Goal: Task Accomplishment & Management: Use online tool/utility

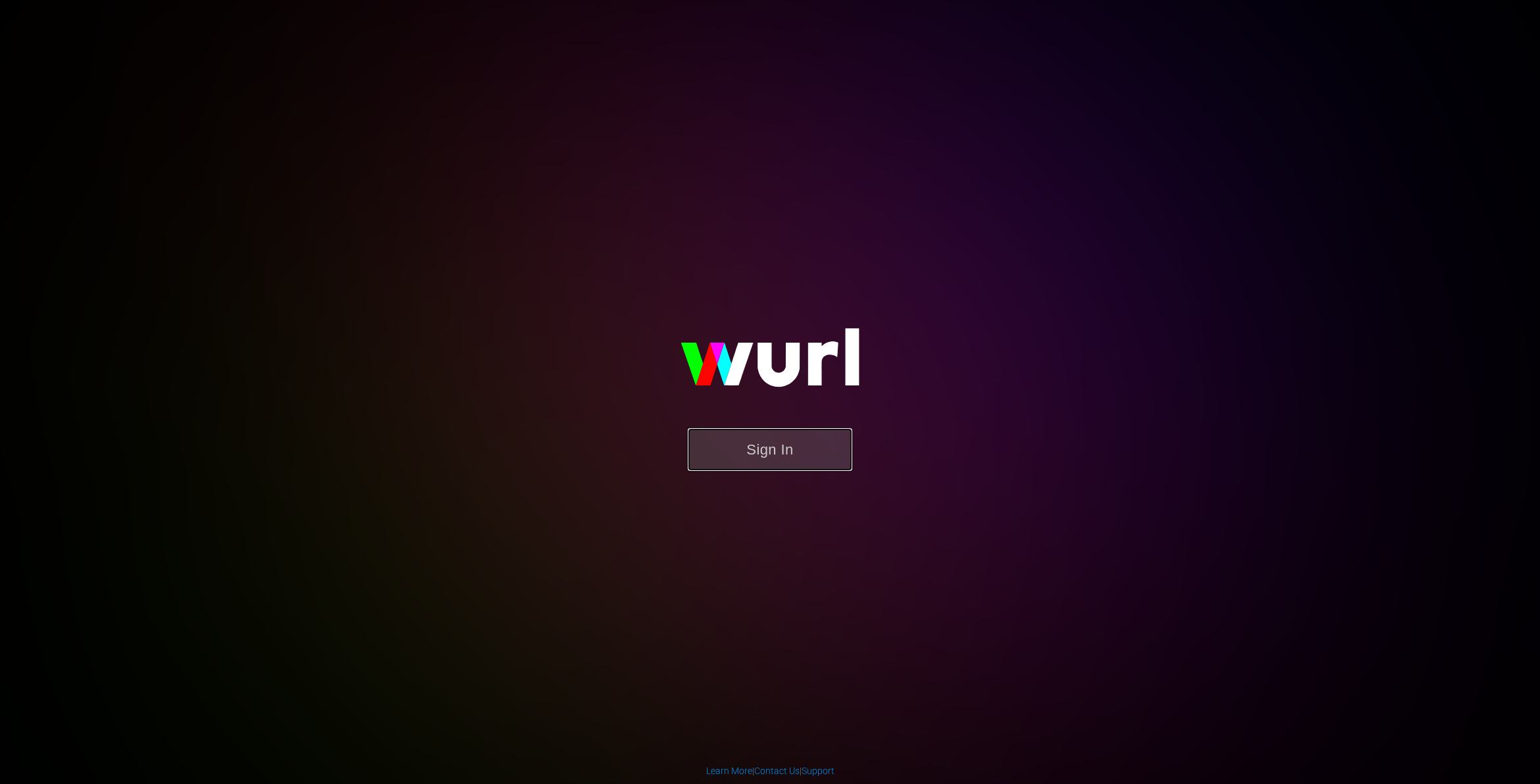
click at [734, 452] on button "Sign In" at bounding box center [770, 449] width 164 height 42
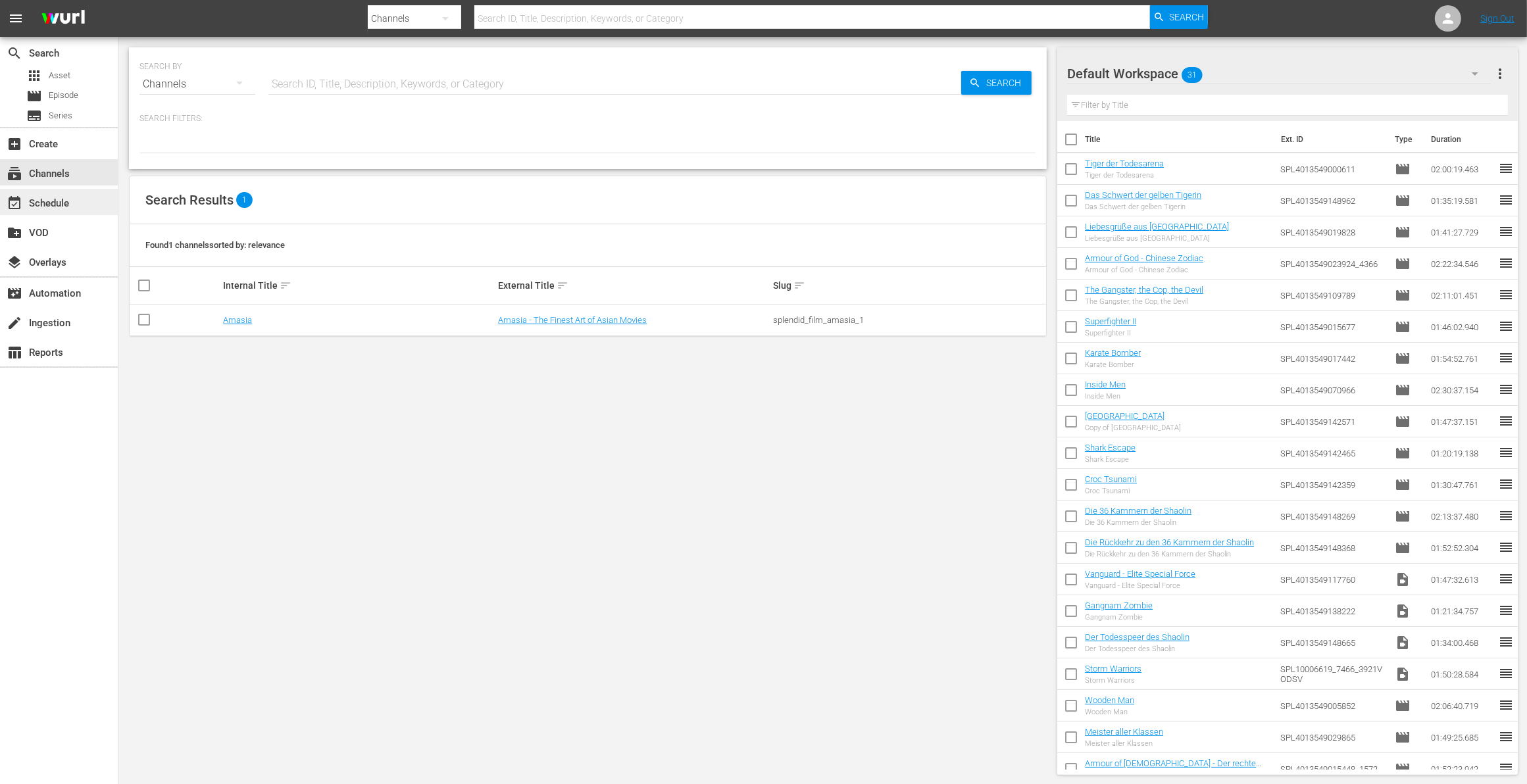
click at [73, 195] on div "event_available Schedule" at bounding box center [37, 201] width 74 height 12
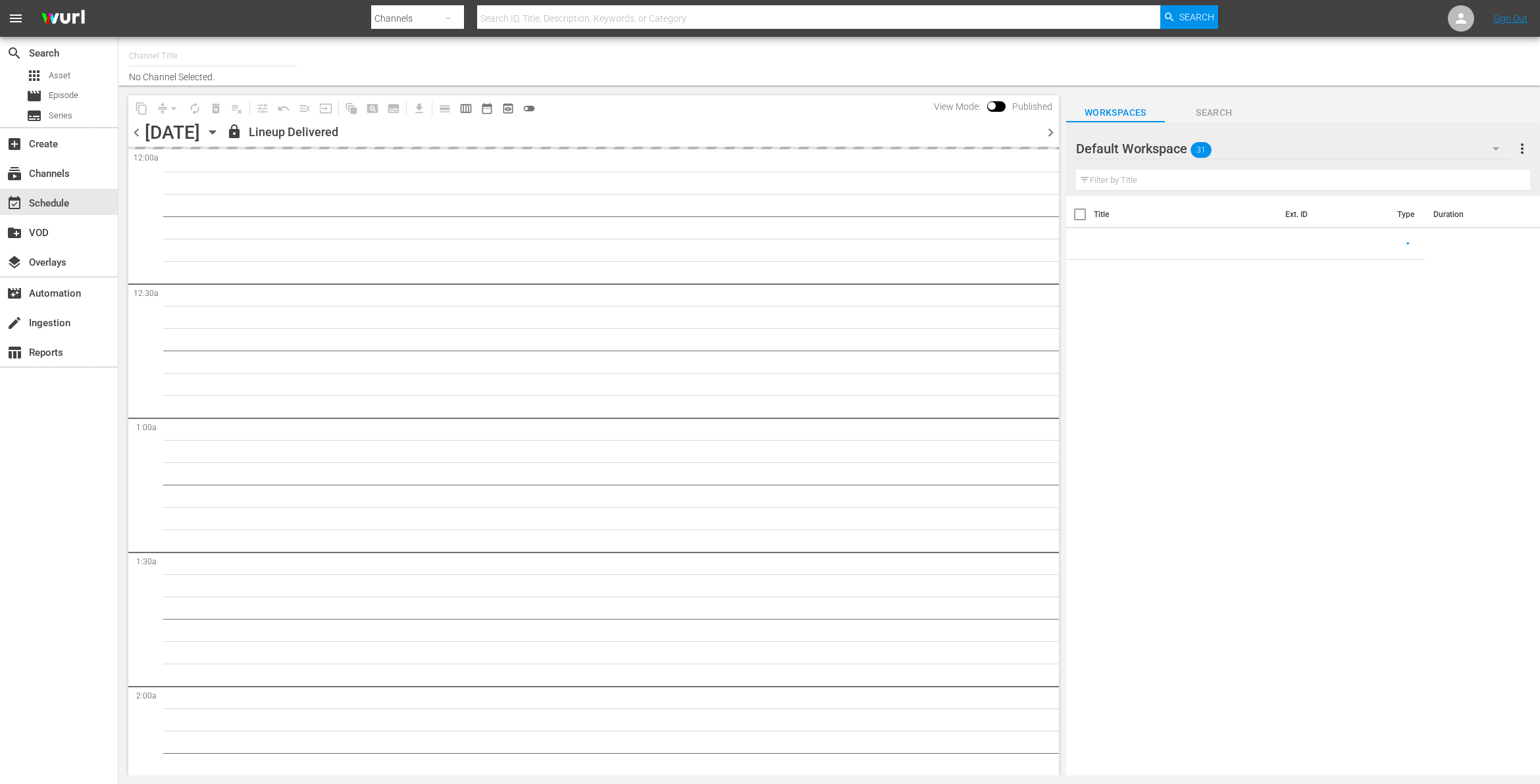
type input "Amasia (1236)"
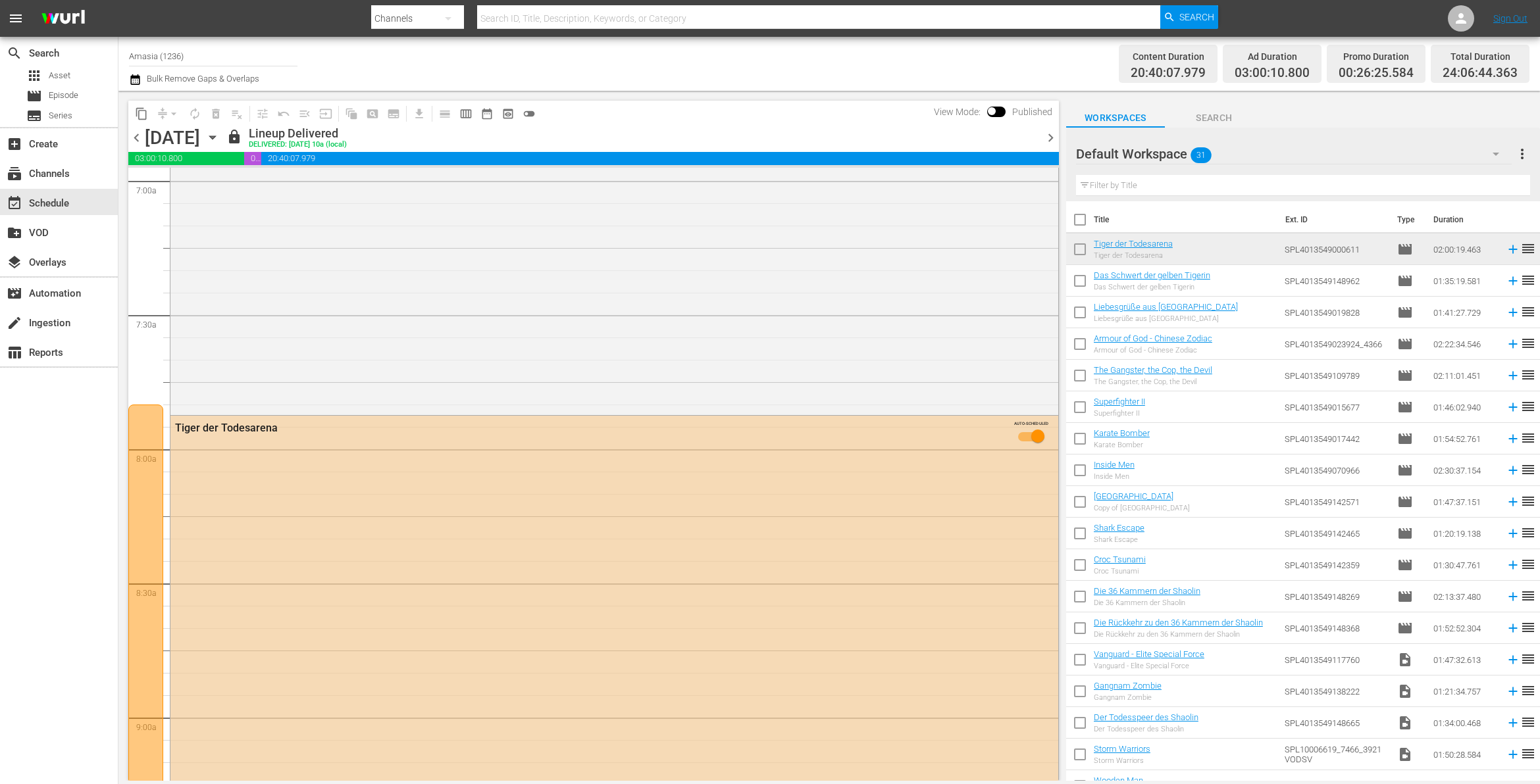
scroll to position [2056, 0]
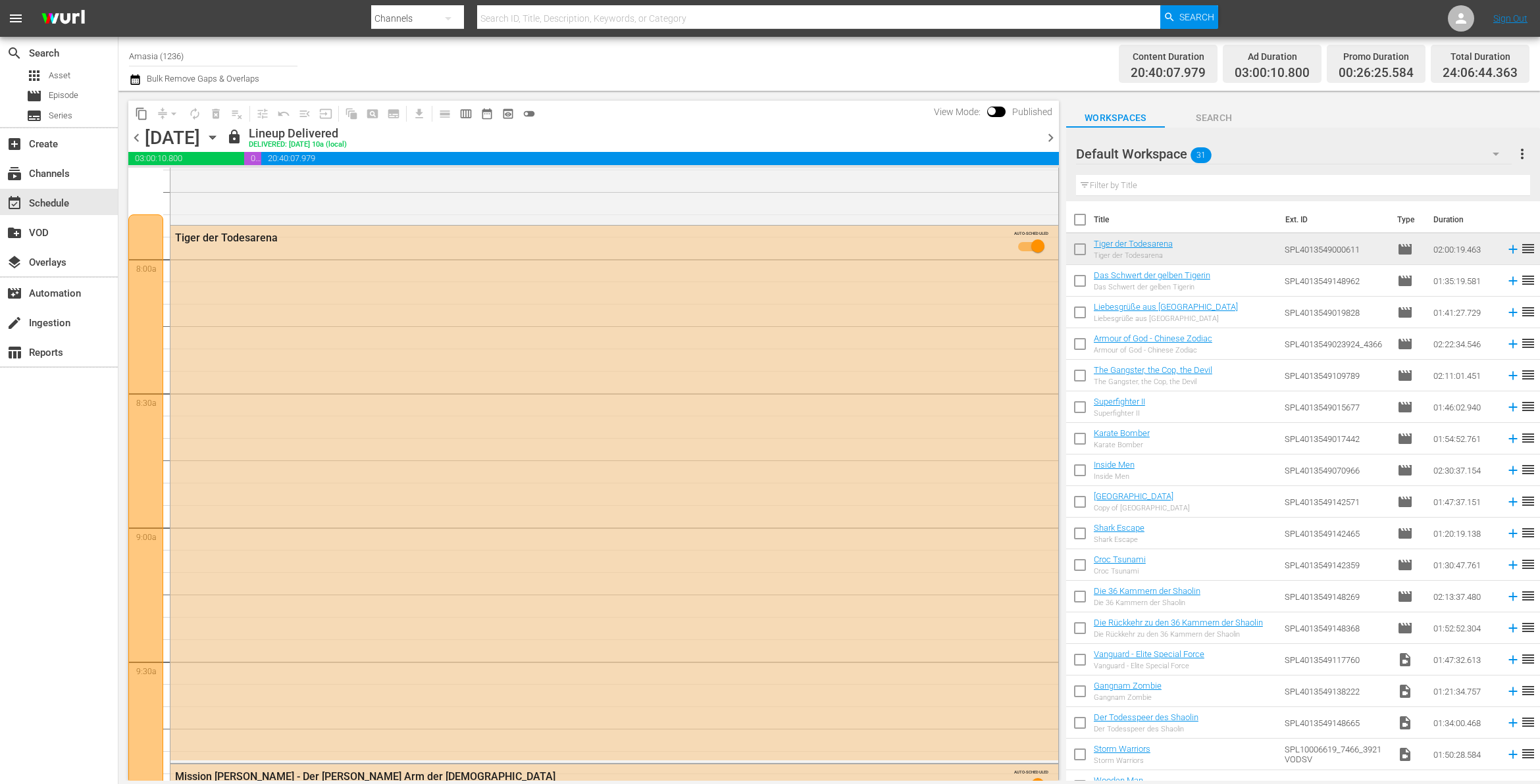
click at [1047, 136] on span "chevron_right" at bounding box center [1051, 138] width 16 height 16
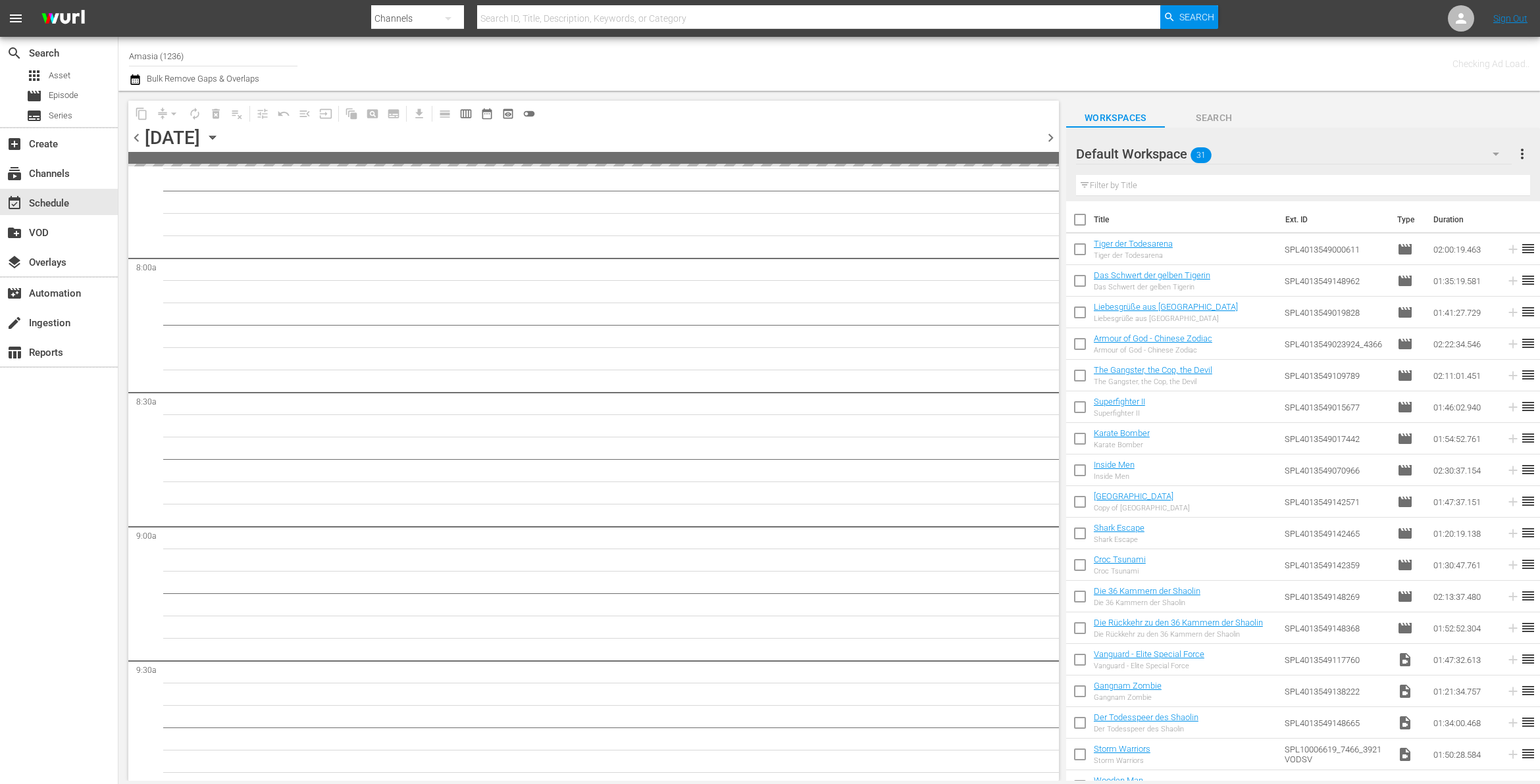
scroll to position [2123, 0]
click at [1050, 137] on span "chevron_right" at bounding box center [1051, 138] width 16 height 16
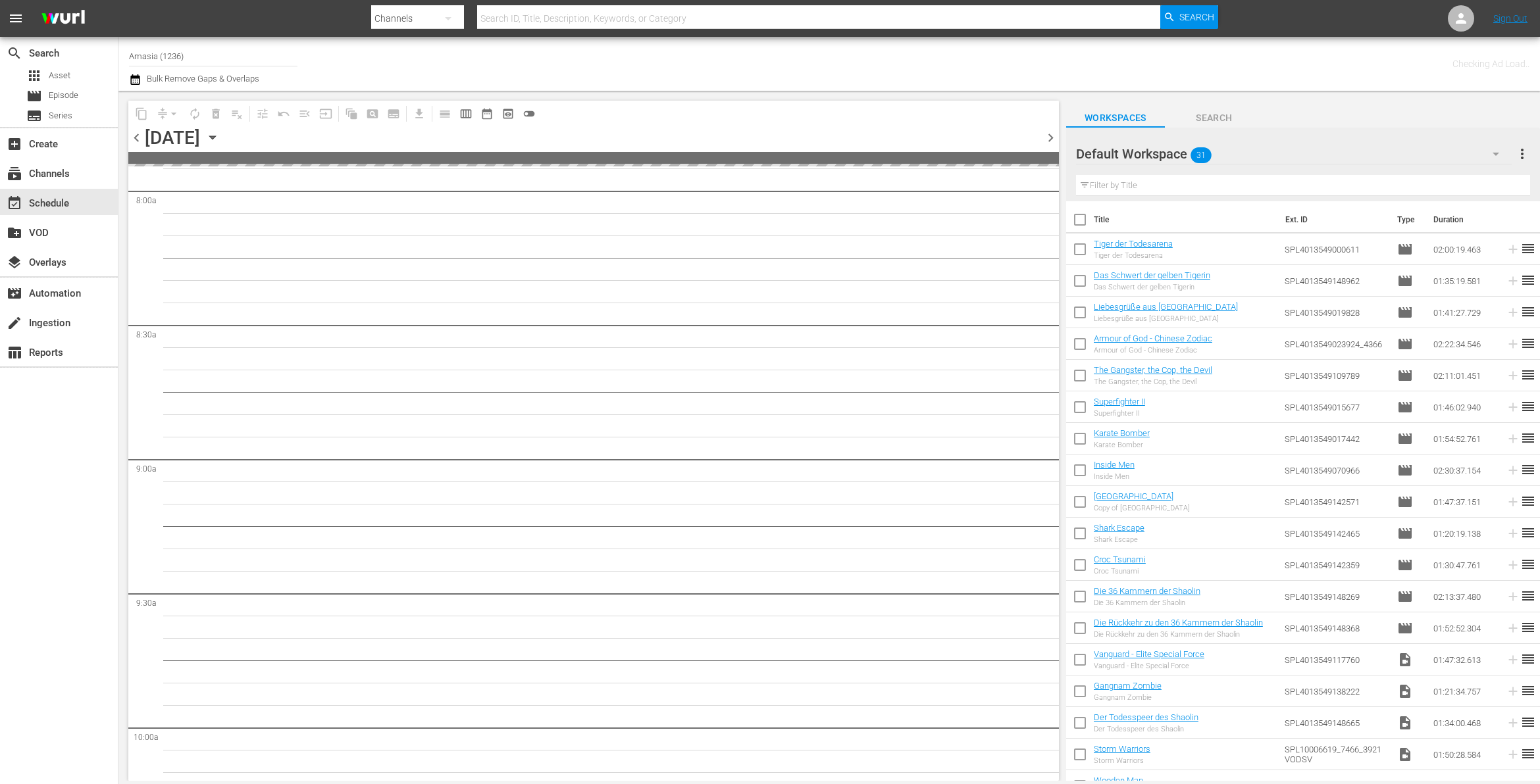
click at [1050, 135] on span "chevron_right" at bounding box center [1051, 138] width 16 height 16
click at [1050, 134] on span "chevron_right" at bounding box center [1051, 138] width 16 height 16
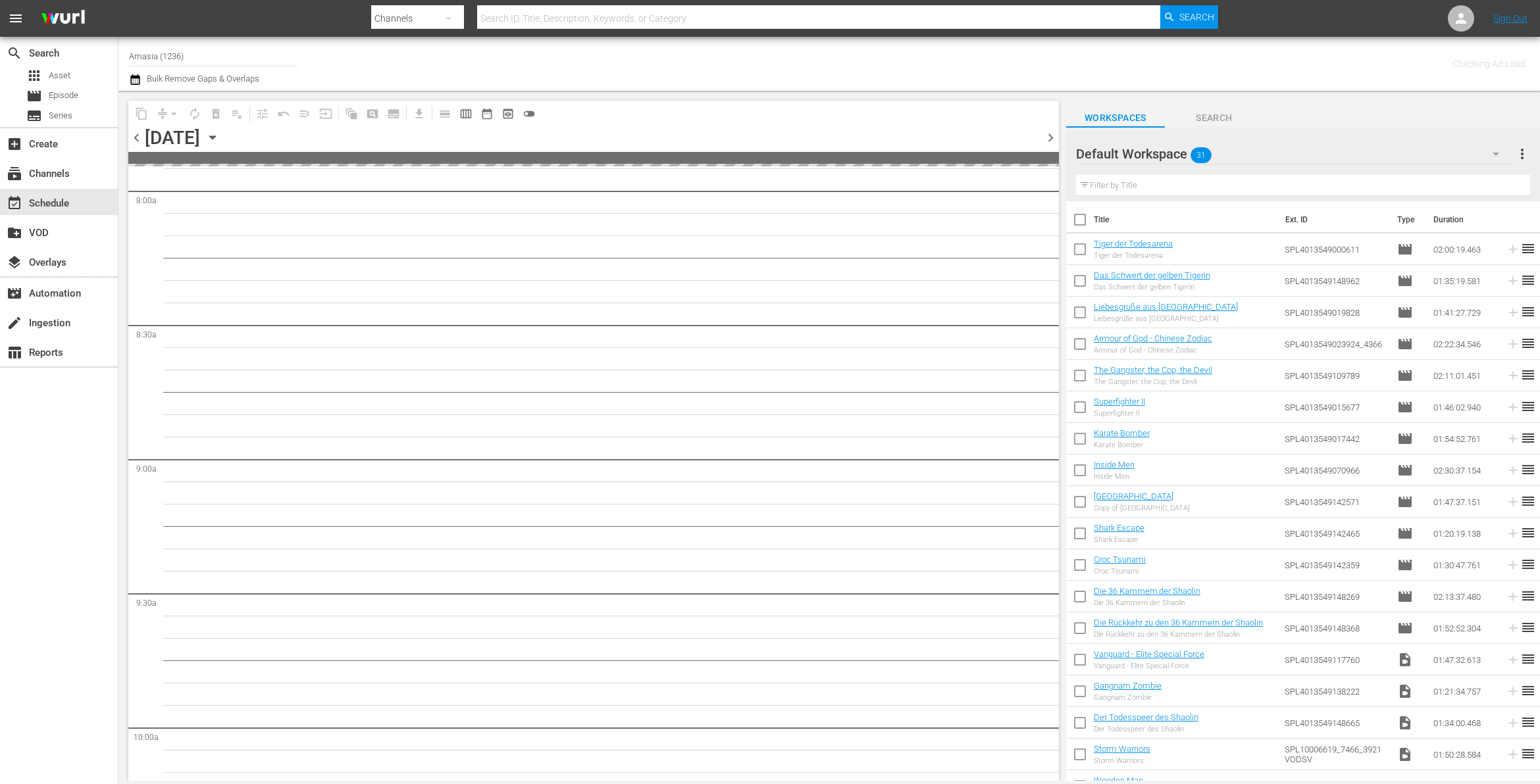
click at [1050, 134] on span "chevron_right" at bounding box center [1051, 138] width 16 height 16
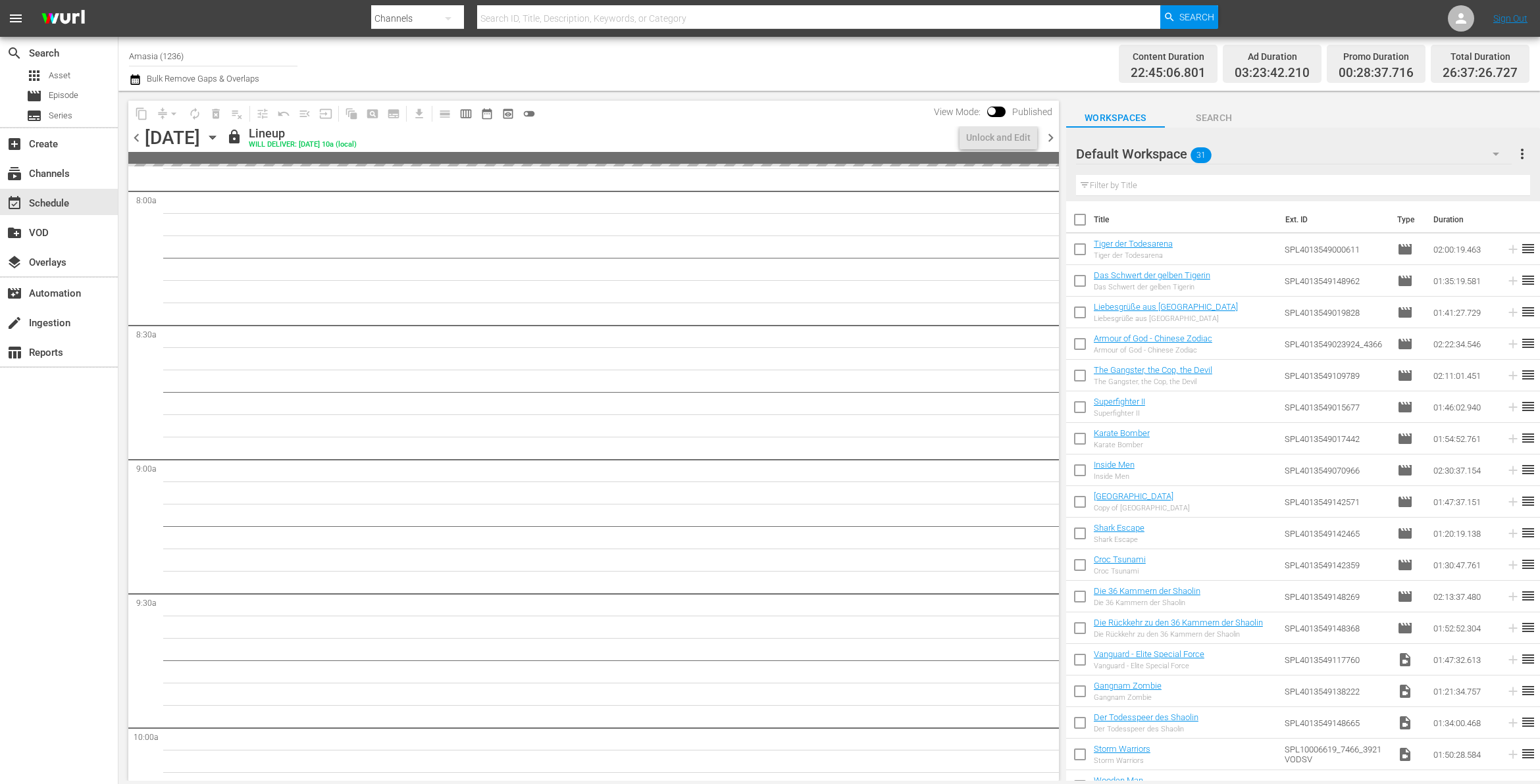
click at [1048, 134] on span "chevron_right" at bounding box center [1051, 138] width 16 height 16
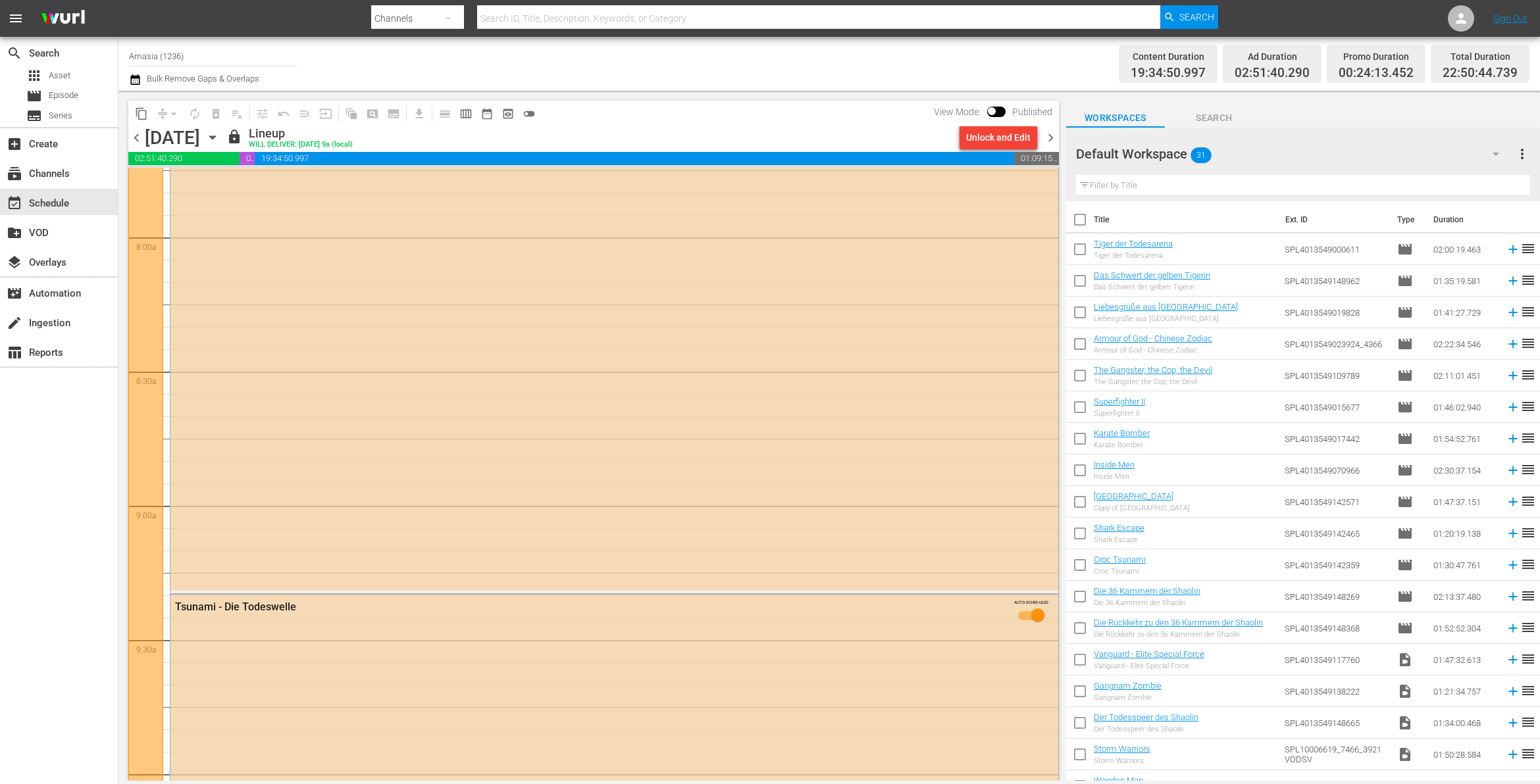
click at [786, 383] on div "The Beast and the Beauty AUTO-SCHEDULED" at bounding box center [614, 325] width 888 height 531
